Goal: Task Accomplishment & Management: Manage account settings

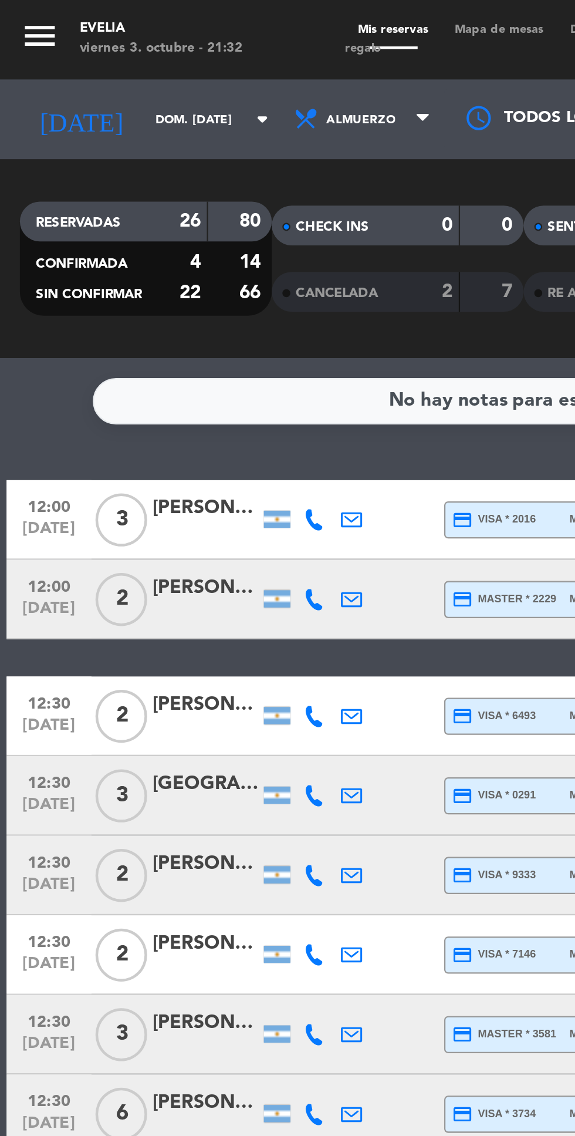
click at [63, 53] on input "dom. [DATE]" at bounding box center [100, 53] width 74 height 18
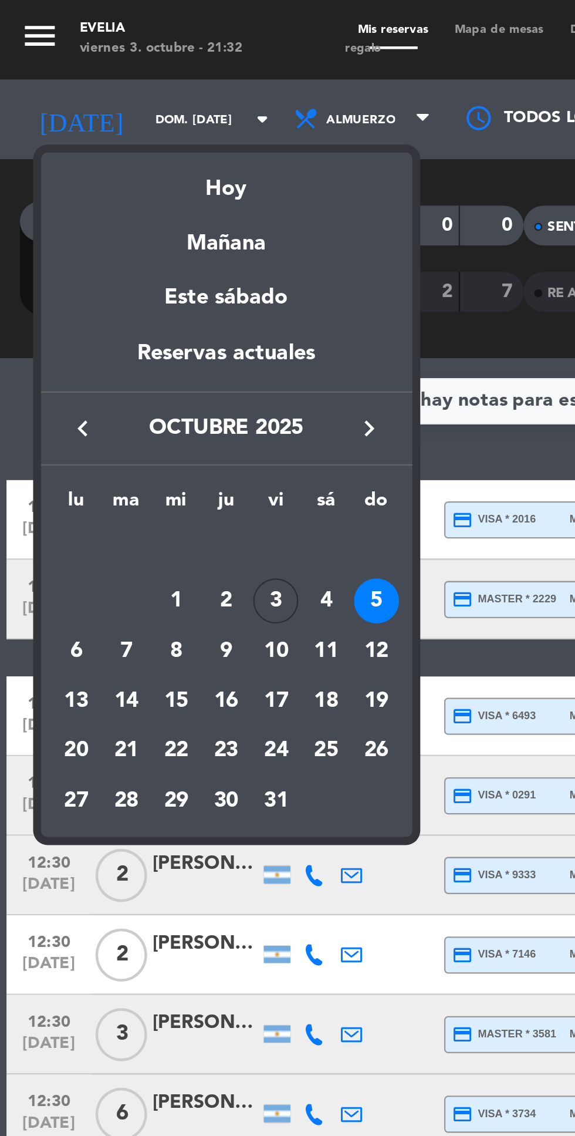
click at [169, 276] on td "5" at bounding box center [167, 266] width 22 height 22
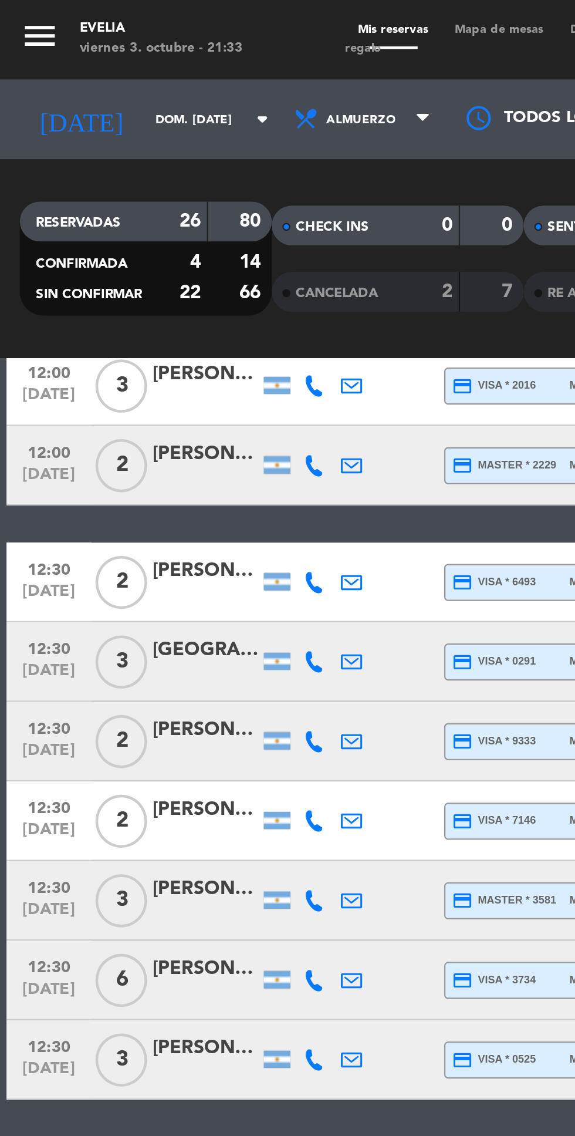
scroll to position [60, 0]
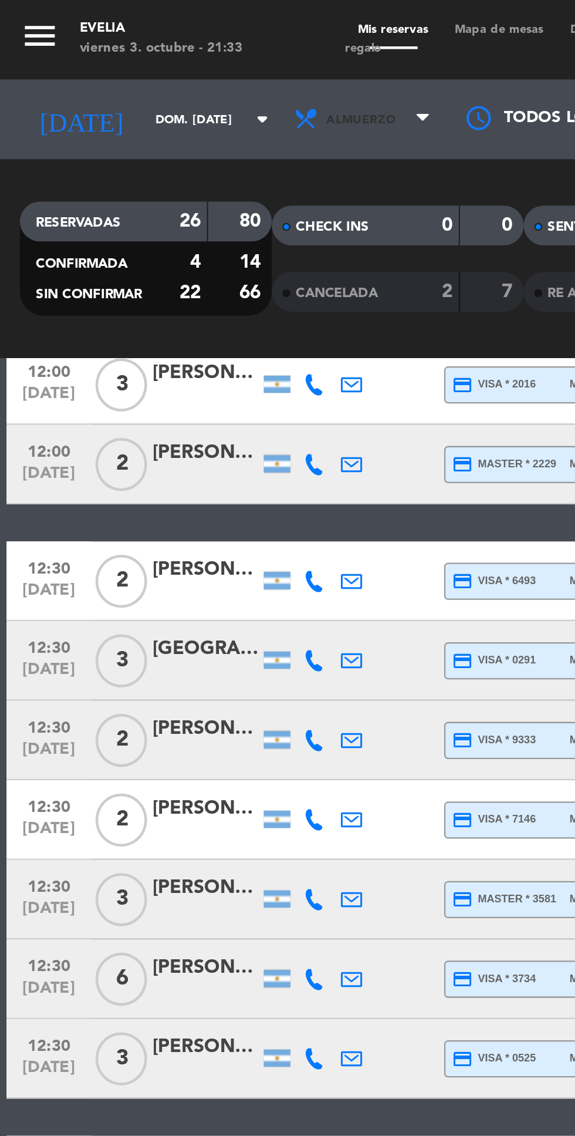
click at [160, 62] on span "Almuerzo" at bounding box center [161, 53] width 70 height 26
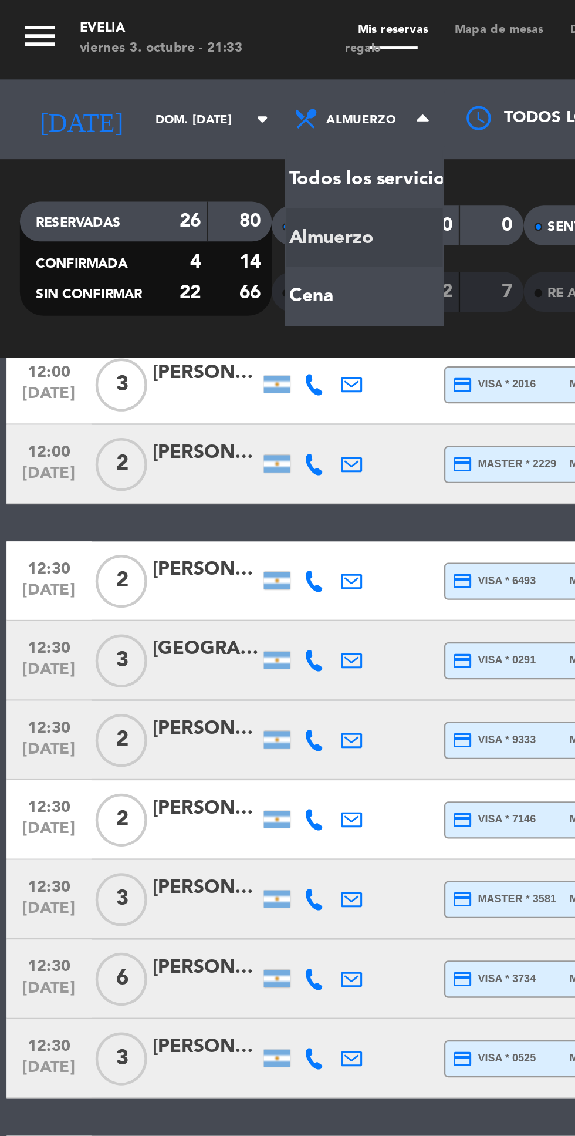
click at [169, 138] on div "menu [PERSON_NAME] 3. octubre - 21:33 Mis reservas Mapa de mesas Disponibilidad…" at bounding box center [287, 79] width 575 height 159
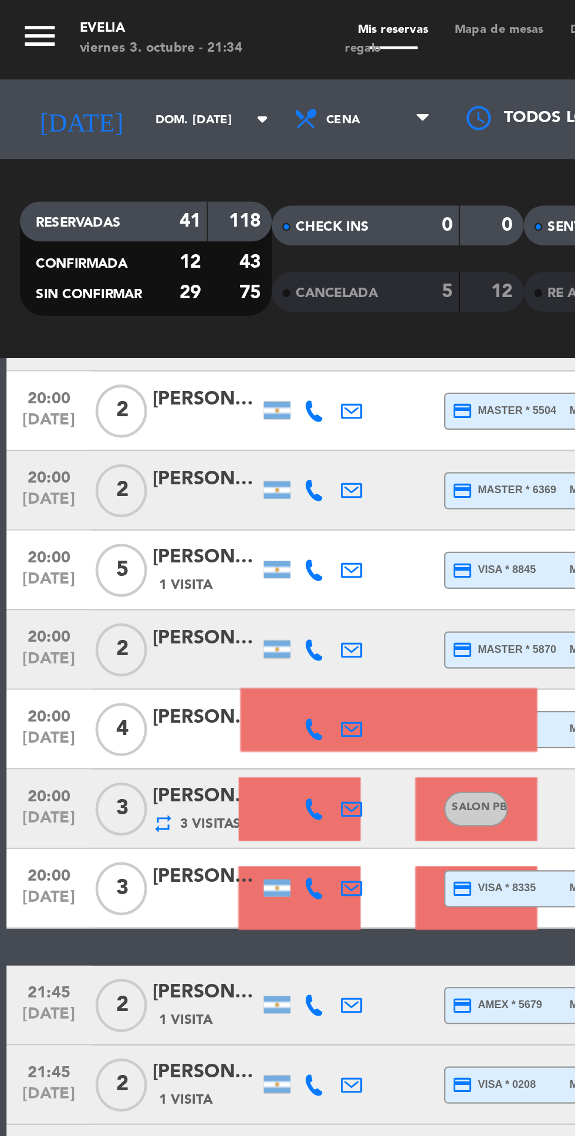
scroll to position [456, 0]
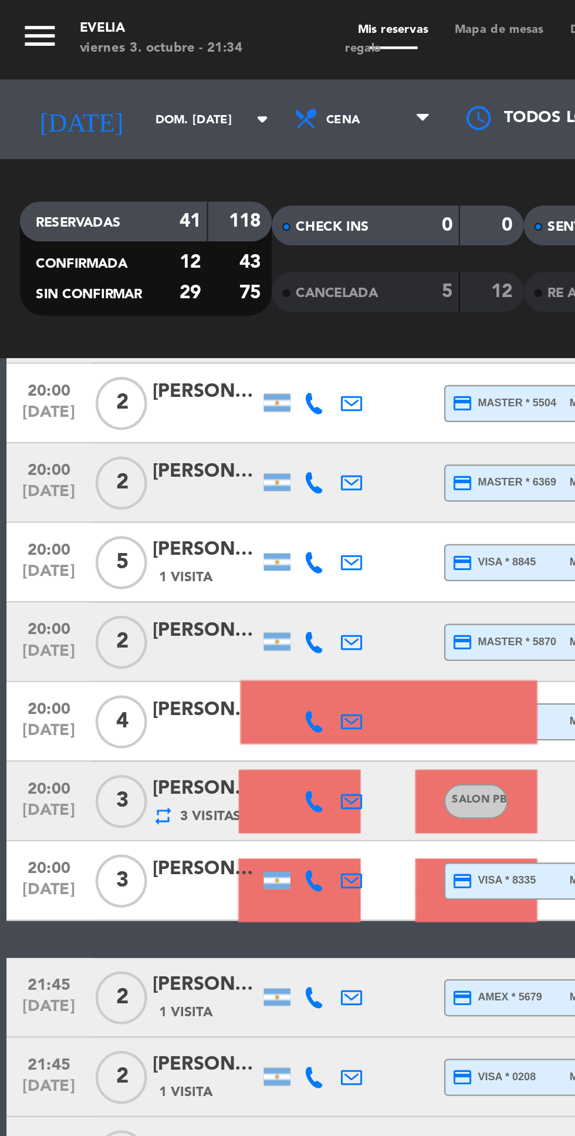
click at [92, 393] on div at bounding box center [91, 396] width 47 height 9
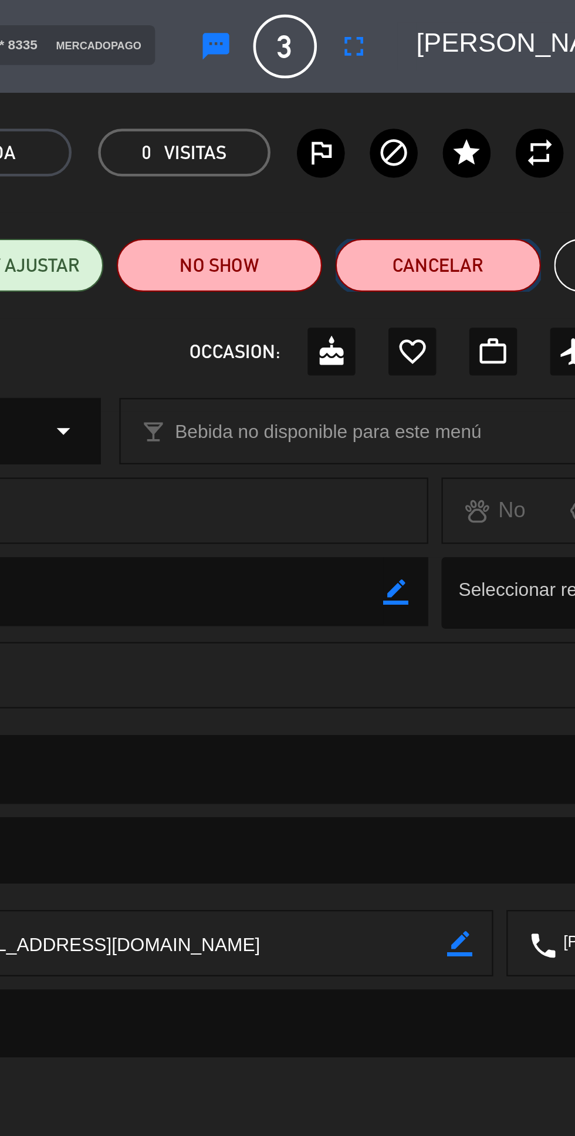
click at [449, 126] on button "Cancelar" at bounding box center [433, 117] width 91 height 23
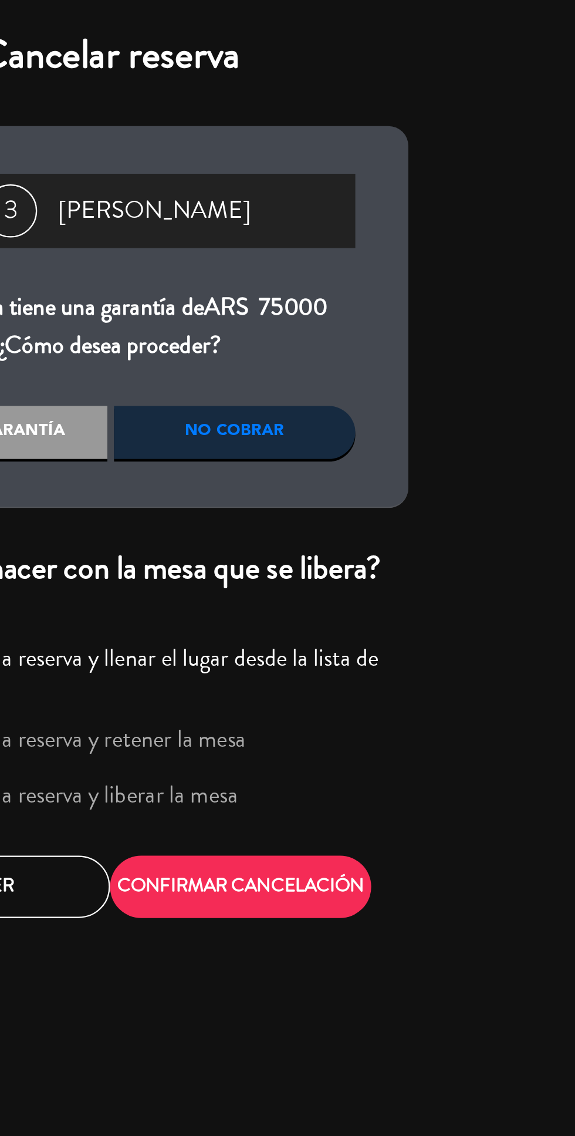
click at [329, 357] on label "Cancelar la reserva y liberar la mesa" at bounding box center [271, 351] width 147 height 11
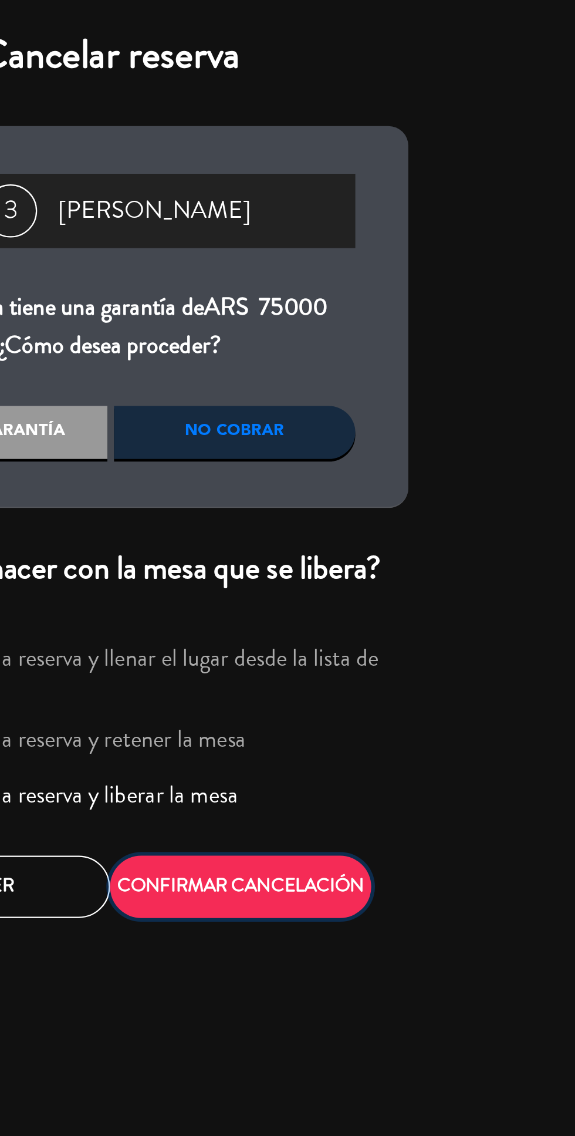
click at [363, 399] on button "CONFIRMAR CANCELACIÓN" at bounding box center [346, 393] width 116 height 28
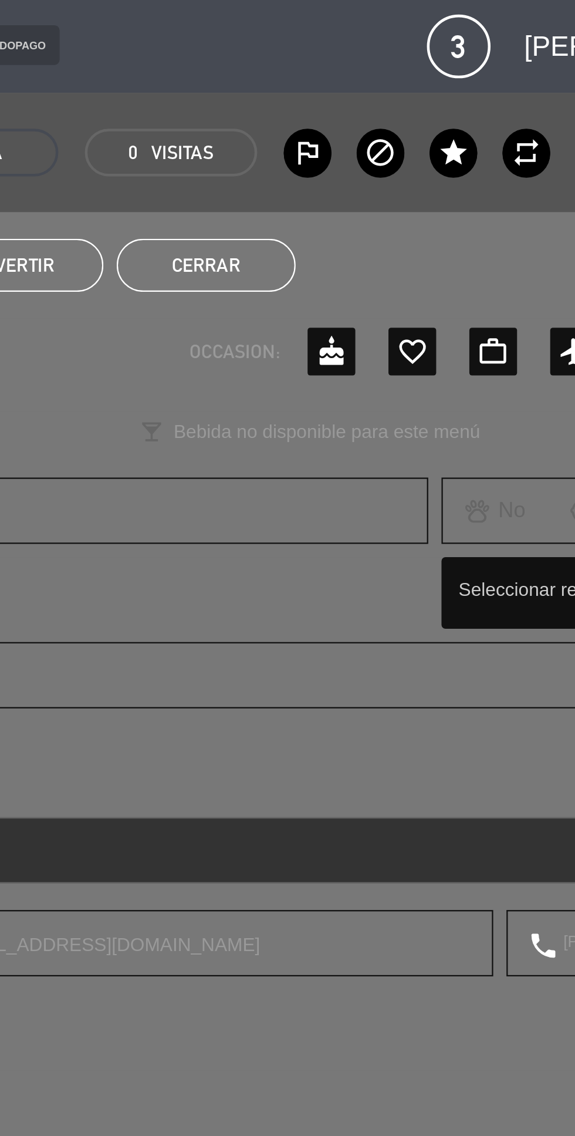
click at [358, 117] on button "Cerrar" at bounding box center [330, 117] width 79 height 23
